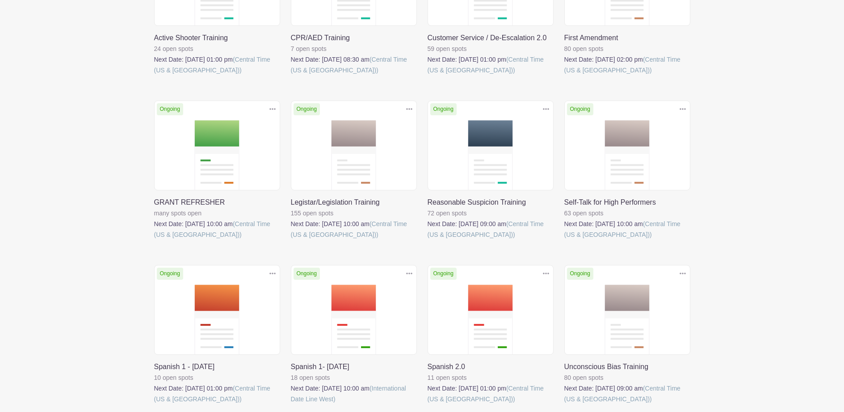
scroll to position [223, 0]
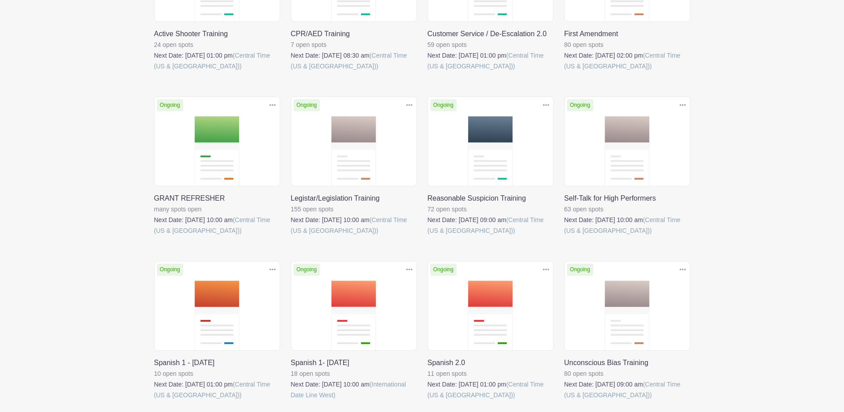
click at [428, 236] on link at bounding box center [428, 236] width 0 height 0
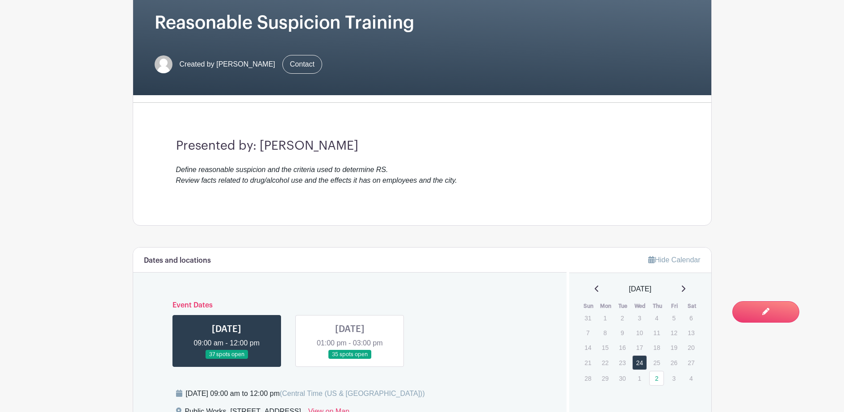
scroll to position [313, 0]
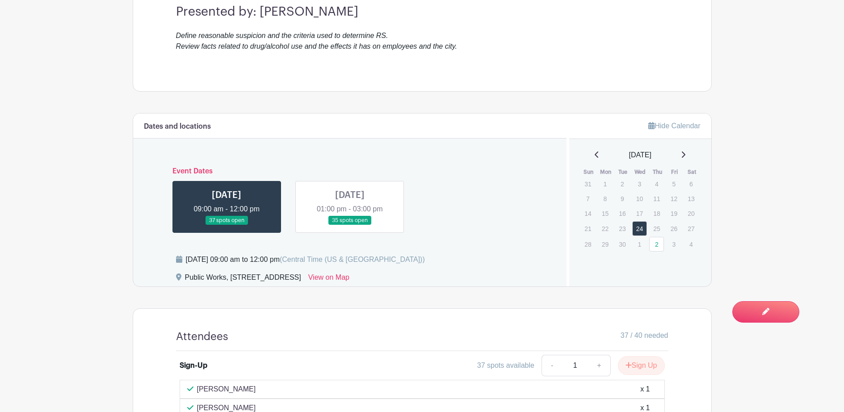
click at [227, 225] on link at bounding box center [227, 225] width 0 height 0
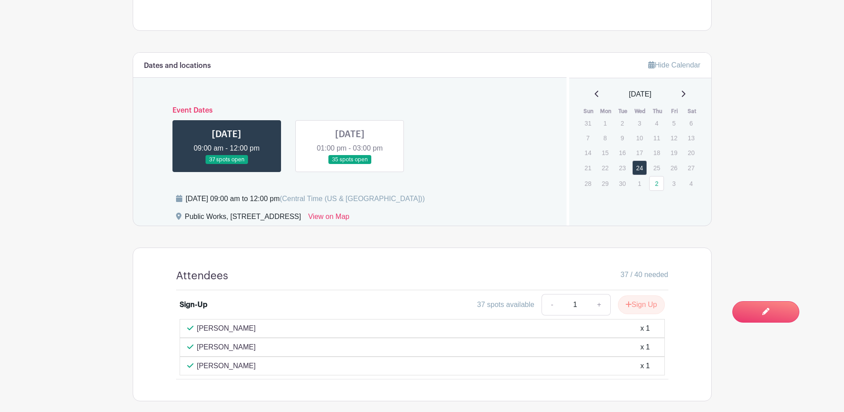
scroll to position [240, 0]
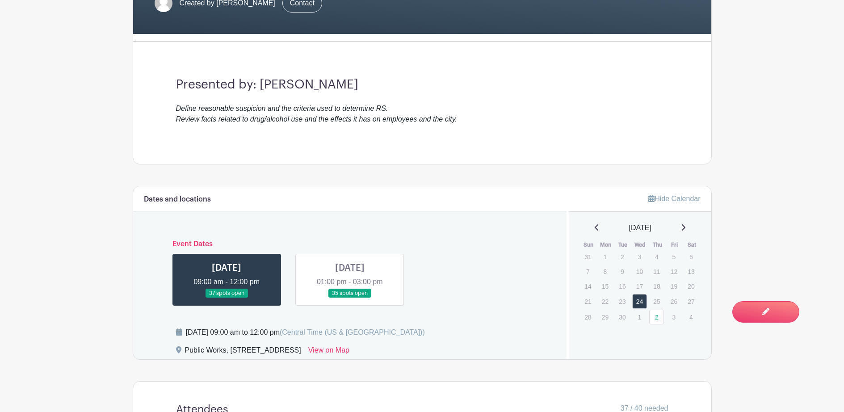
click at [448, 322] on div "Dates and locations Event Dates [DATE] 09:00 am - 12:00 pm 37 spots open [DATE]…" at bounding box center [350, 272] width 434 height 173
drag, startPoint x: 448, startPoint y: 322, endPoint x: 418, endPoint y: 253, distance: 74.9
click at [418, 253] on div "Event Dates [DATE] 09:00 am - 12:00 pm 37 spots open [DATE] 01:00 pm - 03:00 pm…" at bounding box center [350, 269] width 413 height 73
click at [422, 252] on div "Event Dates [DATE] 09:00 am - 12:00 pm 37 spots open [DATE] 01:00 pm - 03:00 pm…" at bounding box center [350, 269] width 413 height 73
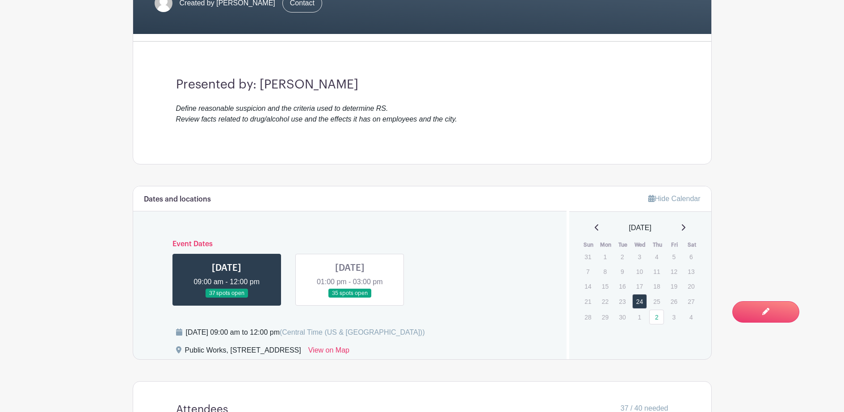
click at [444, 285] on div "Event Dates [DATE] 09:00 am - 12:00 pm 37 spots open [DATE] 01:00 pm - 03:00 pm…" at bounding box center [350, 269] width 413 height 73
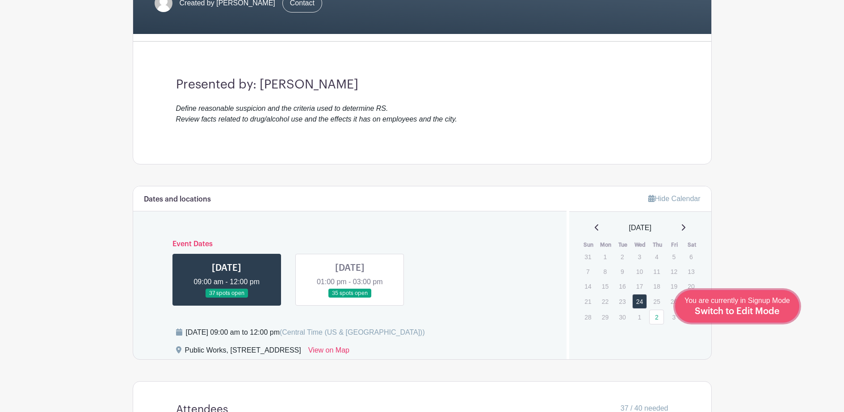
click at [767, 312] on span "Switch to Edit Mode" at bounding box center [737, 311] width 85 height 9
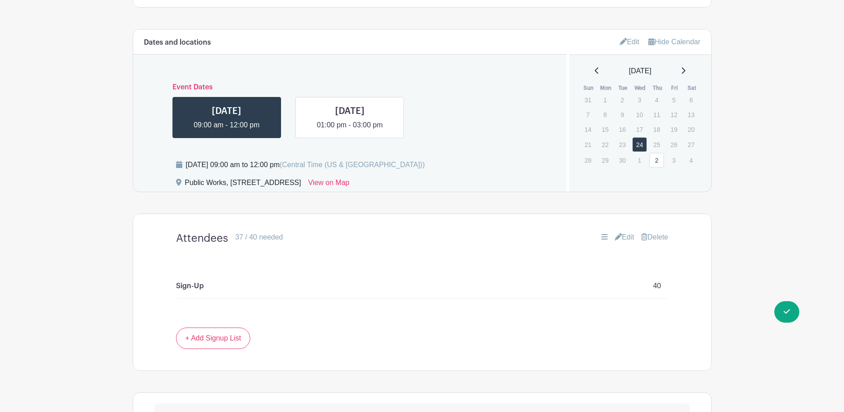
scroll to position [402, 0]
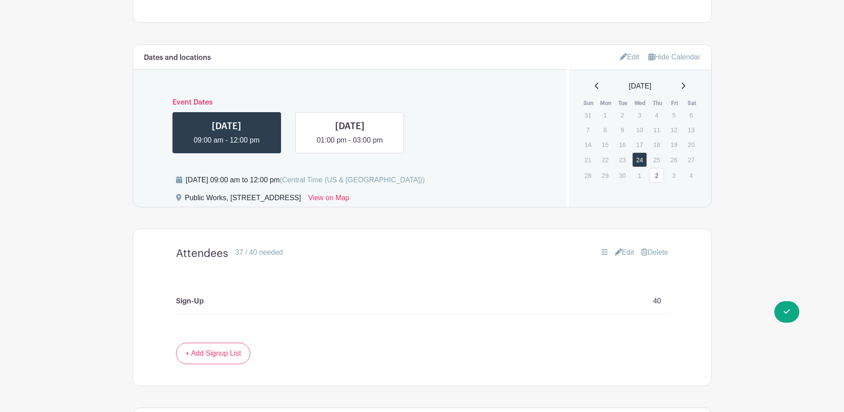
click at [636, 55] on link "Edit" at bounding box center [630, 57] width 20 height 15
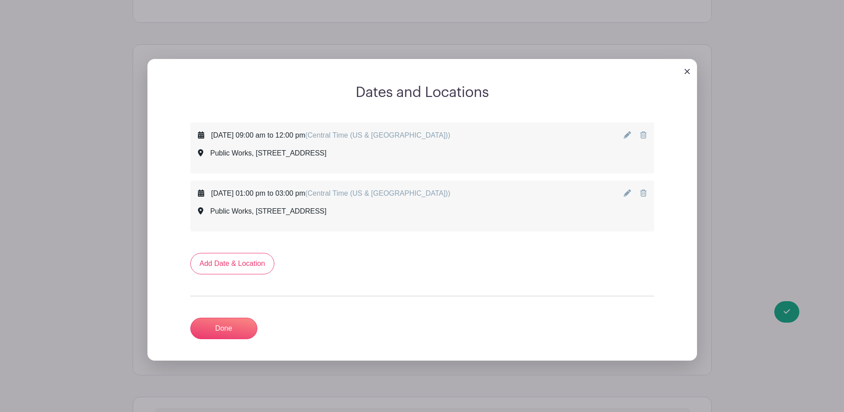
click at [630, 135] on icon at bounding box center [627, 134] width 7 height 7
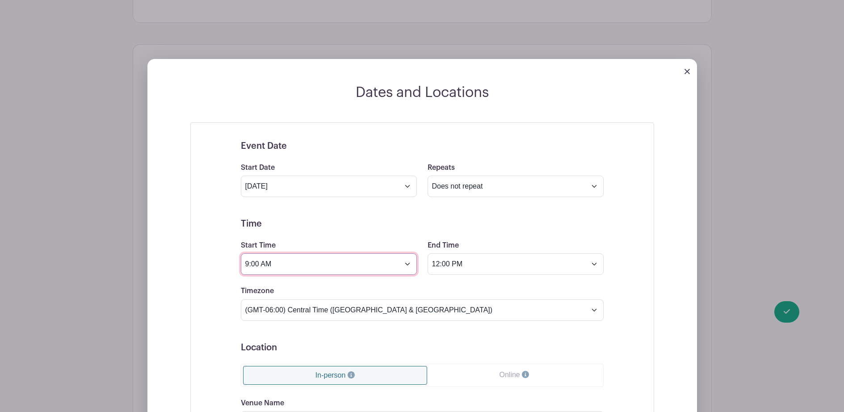
click at [255, 260] on input "9:00 AM" at bounding box center [329, 263] width 176 height 21
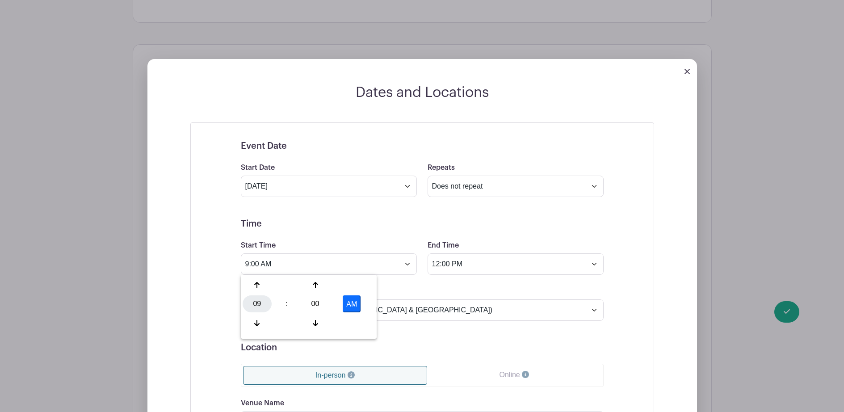
click at [256, 303] on div "09" at bounding box center [257, 303] width 29 height 17
click at [323, 321] on div "10" at bounding box center [324, 323] width 30 height 17
type input "10:00 AM"
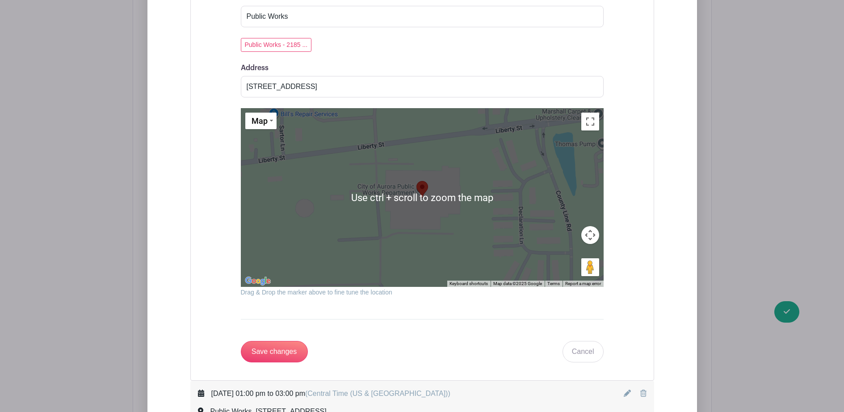
scroll to position [939, 0]
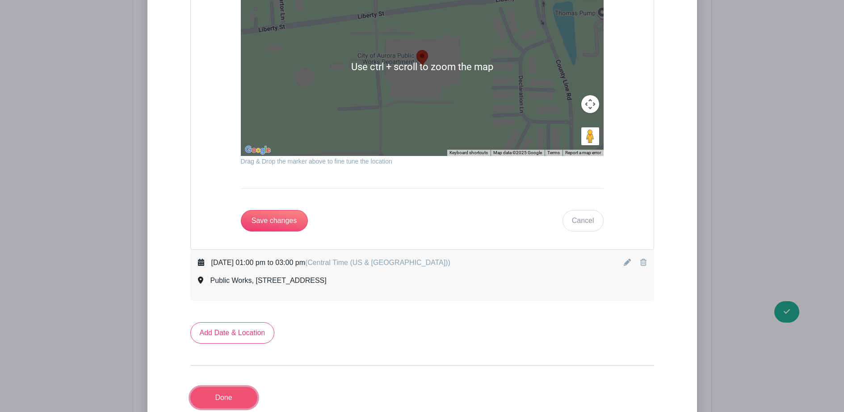
click at [238, 401] on link "Done" at bounding box center [223, 397] width 67 height 21
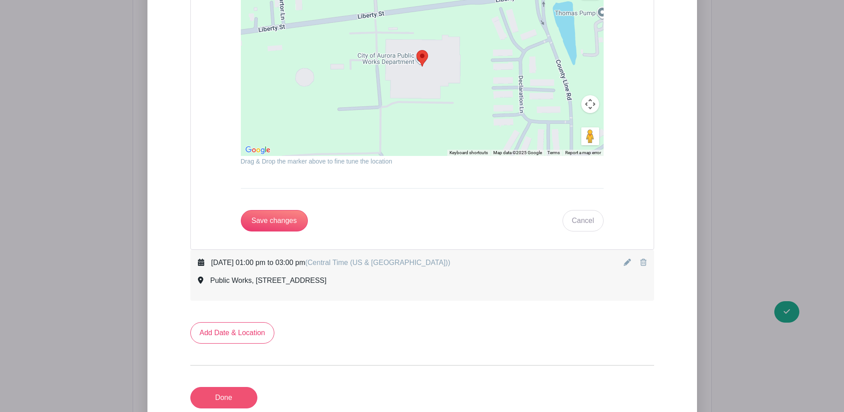
scroll to position [540, 0]
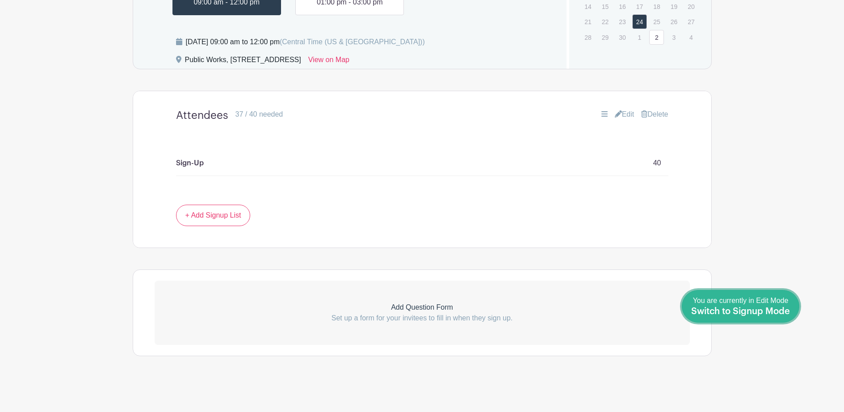
click at [784, 314] on span "Switch to Signup Mode" at bounding box center [740, 311] width 99 height 9
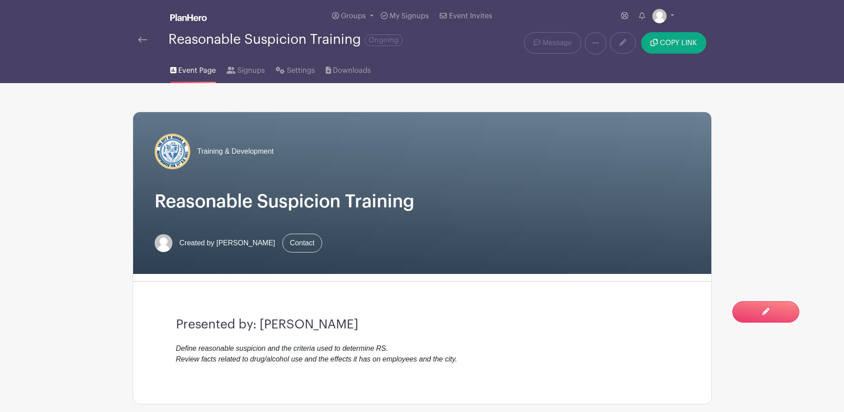
click at [143, 34] on div "Reasonable Suspicion Training Ongoing" at bounding box center [301, 39] width 327 height 15
click at [140, 40] on img at bounding box center [142, 40] width 9 height 6
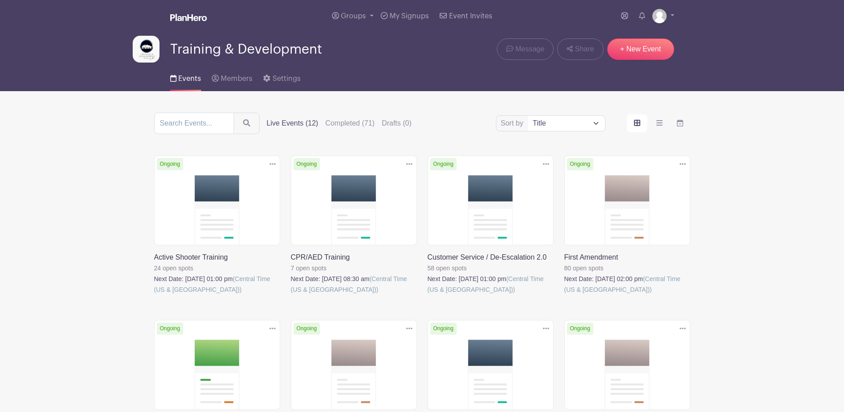
click at [362, 117] on div "Sort by Title Recently modified Newest Upcoming dates Live Events (12) Complete…" at bounding box center [422, 123] width 536 height 21
click at [359, 125] on label "Completed (71)" at bounding box center [349, 123] width 49 height 11
click at [0, 0] on input "Completed (71)" at bounding box center [0, 0] width 0 height 0
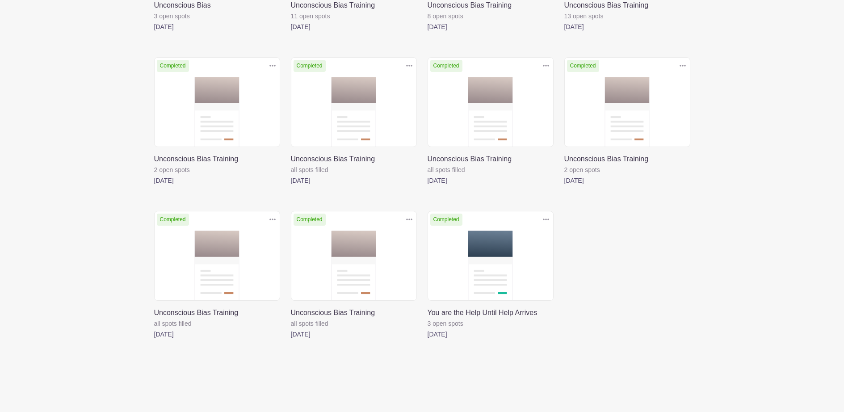
scroll to position [2599, 0]
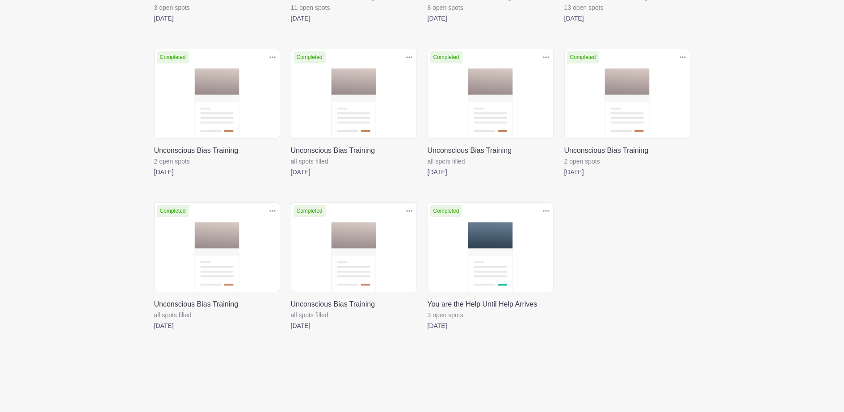
click at [428, 331] on link at bounding box center [428, 331] width 0 height 0
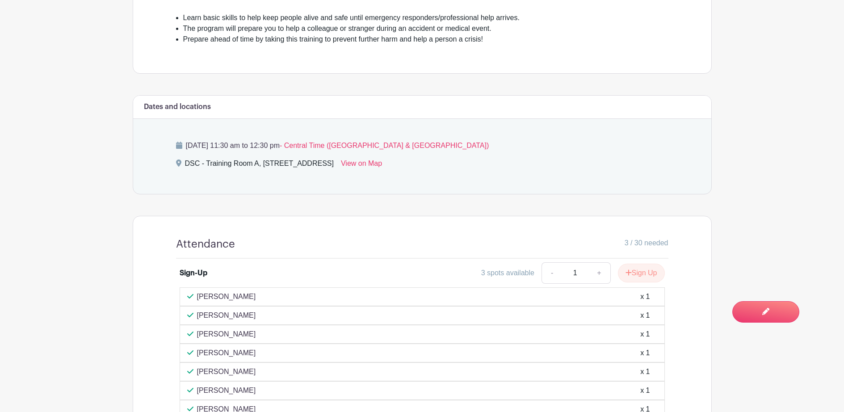
scroll to position [240, 0]
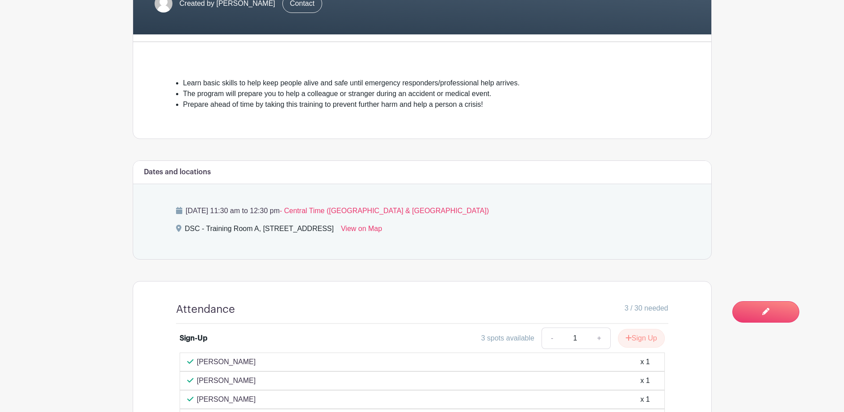
drag, startPoint x: 474, startPoint y: 225, endPoint x: 721, endPoint y: 225, distance: 246.3
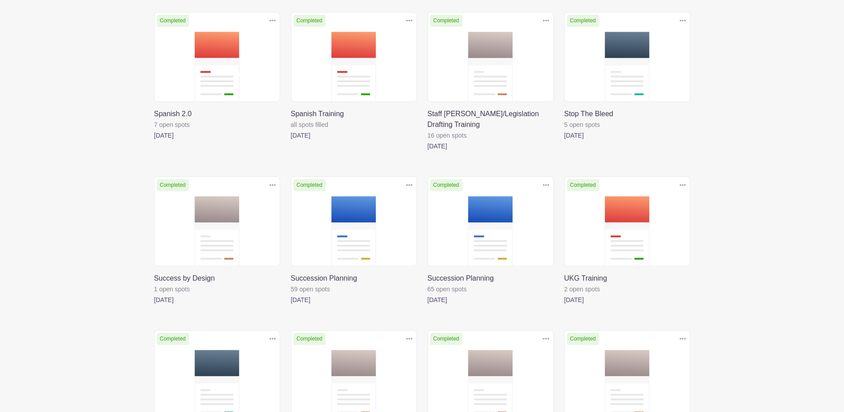
scroll to position [2599, 0]
